Goal: Find specific page/section: Find specific page/section

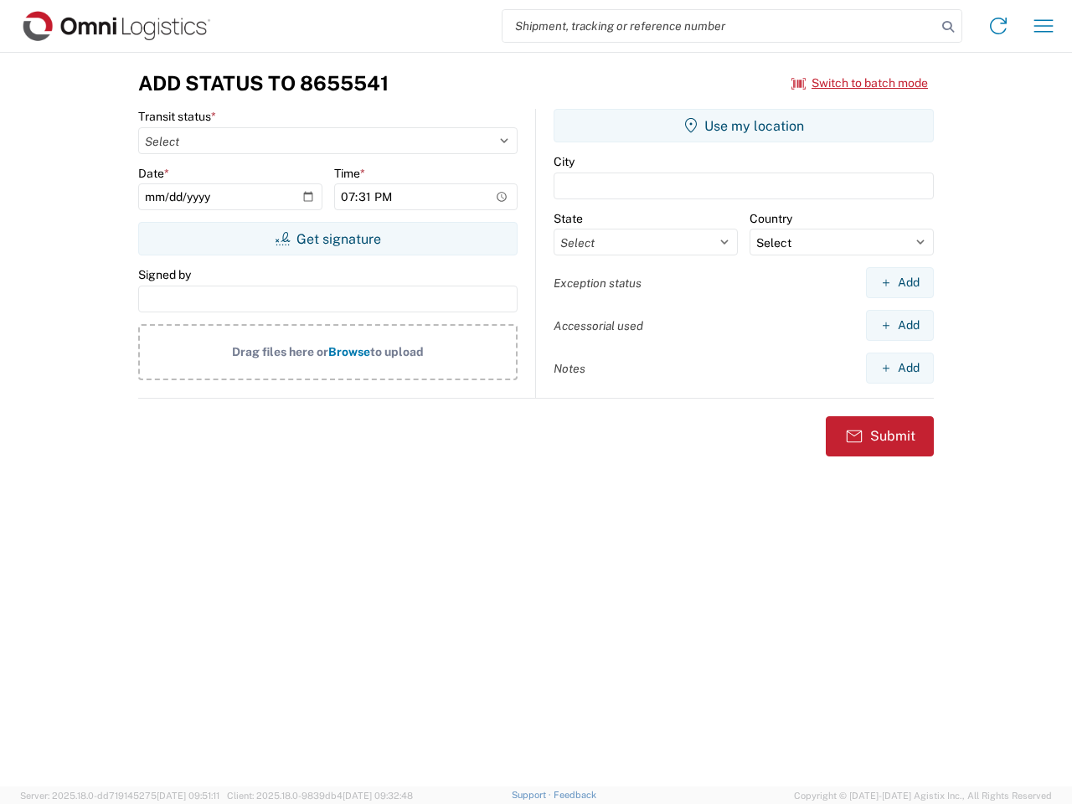
click at [720, 26] on input "search" at bounding box center [720, 26] width 434 height 32
click at [948, 27] on icon at bounding box center [948, 26] width 23 height 23
click at [999, 26] on icon at bounding box center [998, 26] width 27 height 27
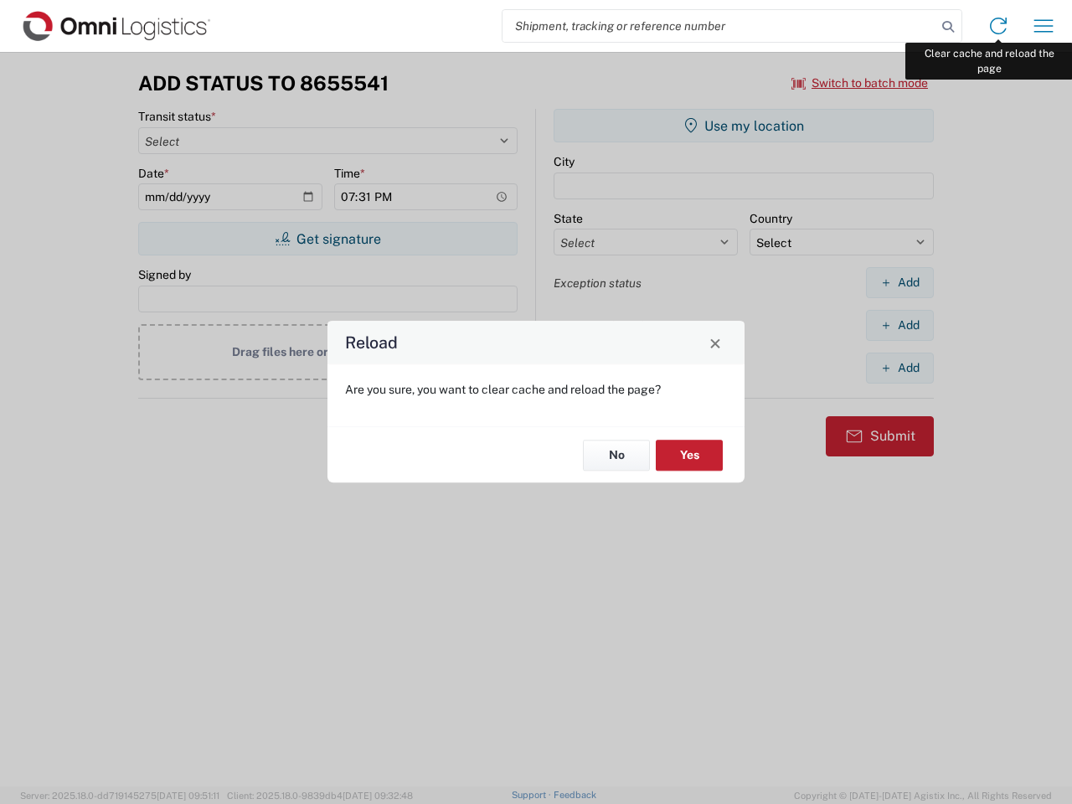
click at [1044, 26] on div "Reload Are you sure, you want to clear cache and reload the page? No Yes" at bounding box center [536, 402] width 1072 height 804
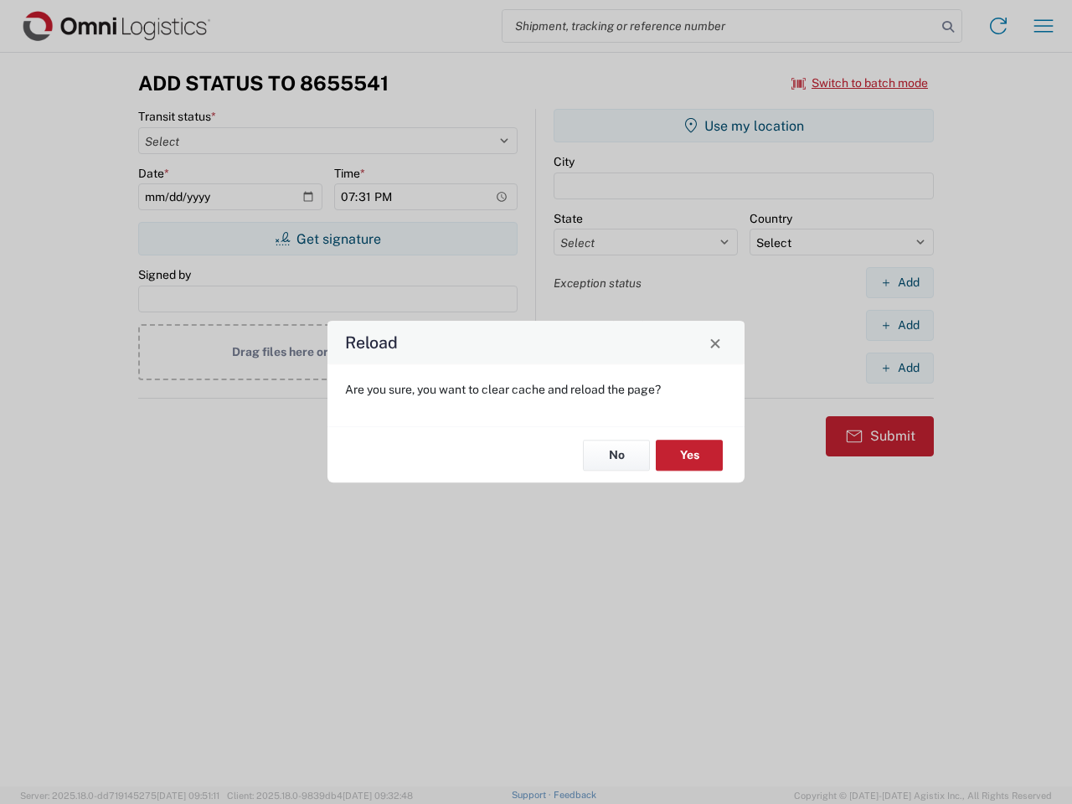
click at [860, 83] on div "Reload Are you sure, you want to clear cache and reload the page? No Yes" at bounding box center [536, 402] width 1072 height 804
click at [328, 239] on div "Reload Are you sure, you want to clear cache and reload the page? No Yes" at bounding box center [536, 402] width 1072 height 804
click at [744, 126] on div "Reload Are you sure, you want to clear cache and reload the page? No Yes" at bounding box center [536, 402] width 1072 height 804
click at [900, 282] on div "Reload Are you sure, you want to clear cache and reload the page? No Yes" at bounding box center [536, 402] width 1072 height 804
click at [900, 325] on div "Reload Are you sure, you want to clear cache and reload the page? No Yes" at bounding box center [536, 402] width 1072 height 804
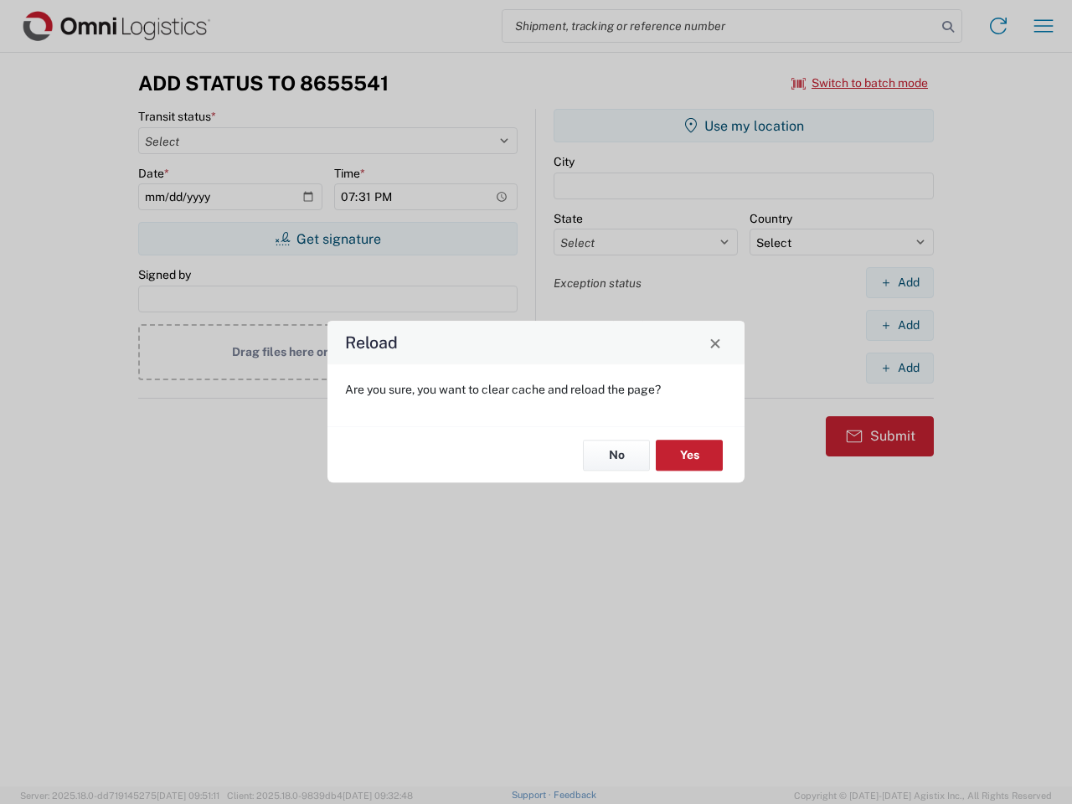
click at [900, 368] on div "Reload Are you sure, you want to clear cache and reload the page? No Yes" at bounding box center [536, 402] width 1072 height 804
